Goal: Information Seeking & Learning: Learn about a topic

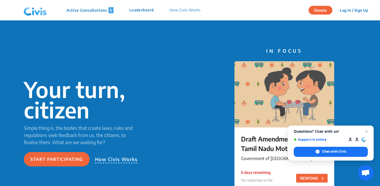
click at [107, 11] on p "Active Consultations 5" at bounding box center [89, 10] width 47 height 6
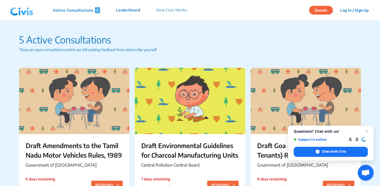
click at [132, 10] on p "Leaderboard" at bounding box center [128, 10] width 24 height 6
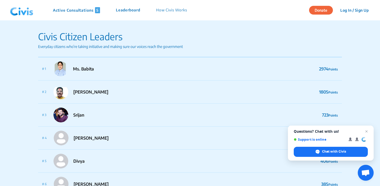
click at [174, 11] on p "How Civis Works" at bounding box center [171, 10] width 31 height 6
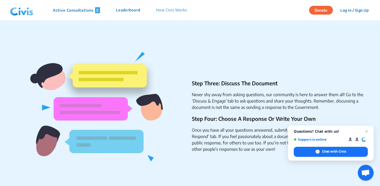
scroll to position [278, 0]
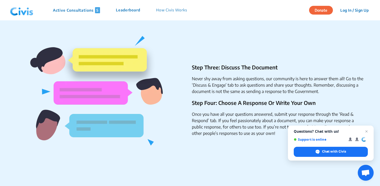
click at [173, 12] on p "How Civis Works" at bounding box center [171, 10] width 31 height 6
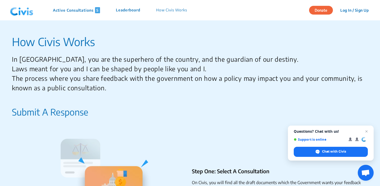
scroll to position [0, 0]
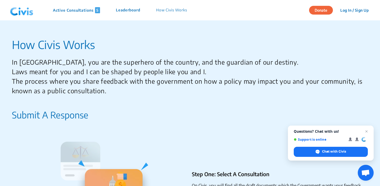
click at [79, 11] on p "Active Consultations 5" at bounding box center [76, 10] width 47 height 6
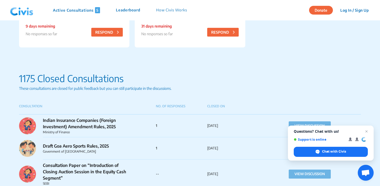
scroll to position [295, 0]
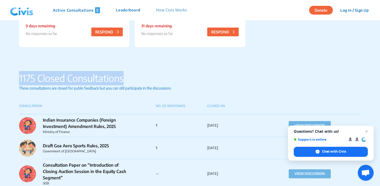
drag, startPoint x: 19, startPoint y: 79, endPoint x: 129, endPoint y: 84, distance: 110.5
click at [129, 84] on p "1175 Closed Consultations" at bounding box center [190, 78] width 342 height 14
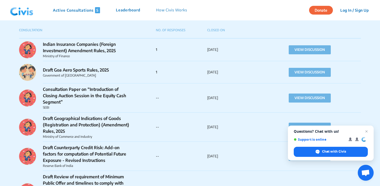
scroll to position [372, 0]
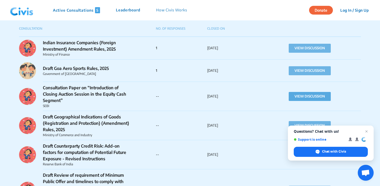
click at [298, 97] on button "VIEW DISCUSSION" at bounding box center [310, 96] width 42 height 9
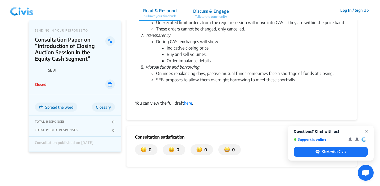
scroll to position [190, 0]
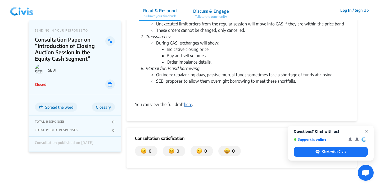
click at [189, 105] on link "here" at bounding box center [188, 104] width 8 height 5
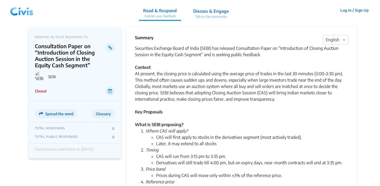
scroll to position [190, 0]
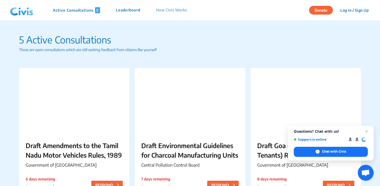
click at [166, 10] on p "How Civis Works" at bounding box center [171, 10] width 31 height 6
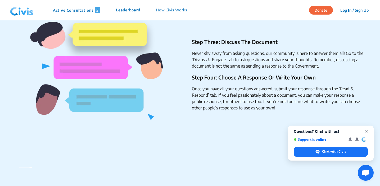
scroll to position [314, 0]
